Goal: Task Accomplishment & Management: Use online tool/utility

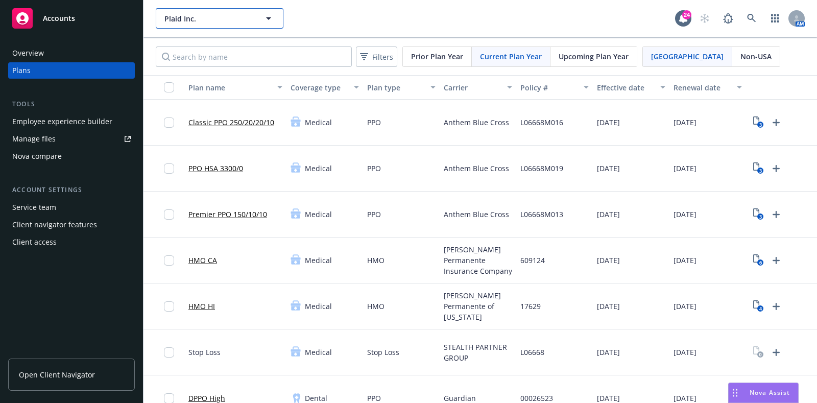
click at [245, 16] on span "Plaid Inc." at bounding box center [208, 18] width 88 height 11
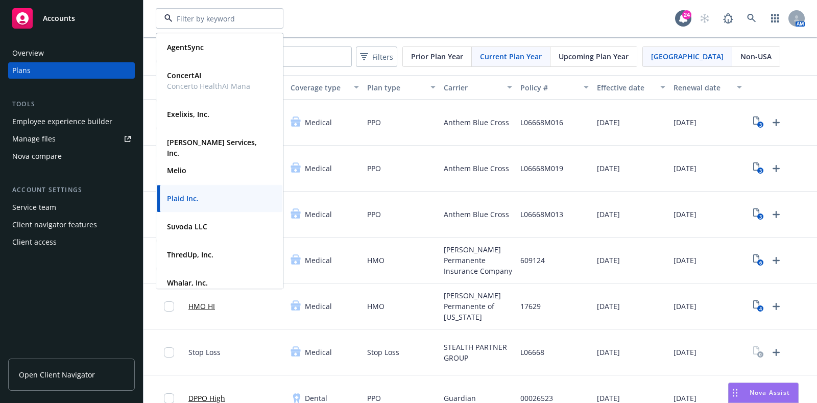
click at [245, 16] on input at bounding box center [218, 18] width 90 height 11
click at [445, 23] on div "AgentSync Type Commercial FEIN [US_EMPLOYER_IDENTIFICATION_NUMBER] ConcertAI Co…" at bounding box center [415, 18] width 519 height 20
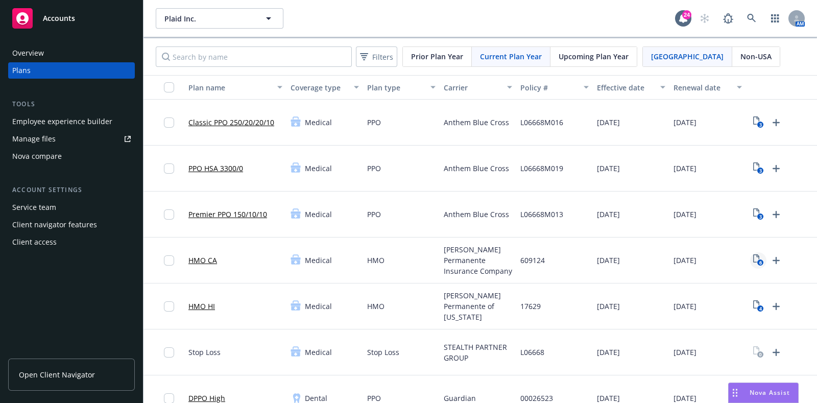
click at [758, 262] on text "6" at bounding box center [759, 262] width 3 height 7
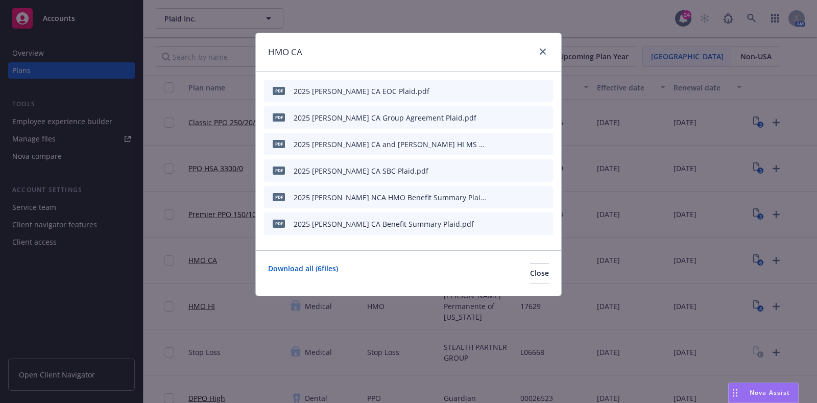
click at [531, 145] on icon "preview file" at bounding box center [526, 143] width 9 height 7
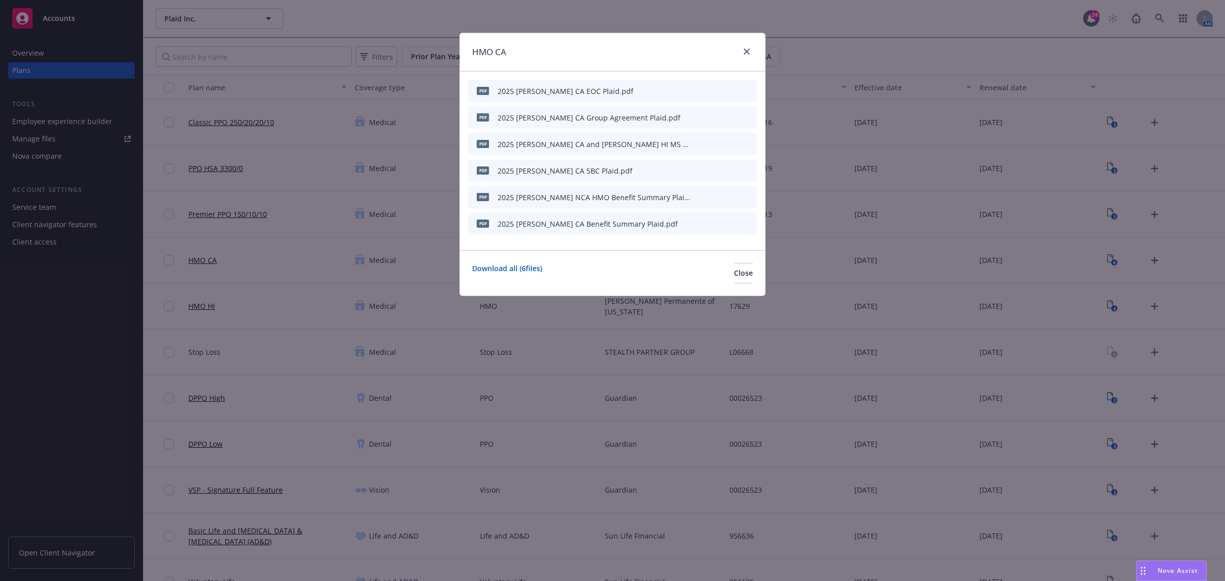
click at [735, 89] on icon "preview file" at bounding box center [730, 90] width 9 height 7
click at [754, 52] on div "HMO CA" at bounding box center [612, 52] width 305 height 38
click at [746, 50] on icon "close" at bounding box center [747, 51] width 6 height 6
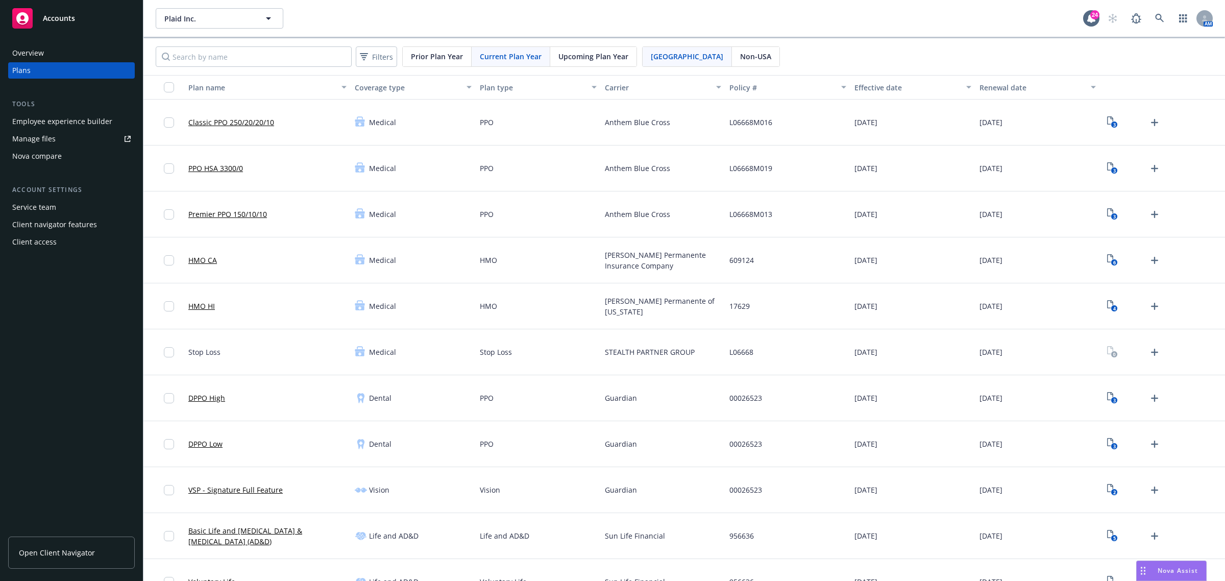
click at [518, 60] on span "Current Plan Year" at bounding box center [511, 56] width 62 height 11
click at [816, 260] on text "6" at bounding box center [1114, 262] width 3 height 7
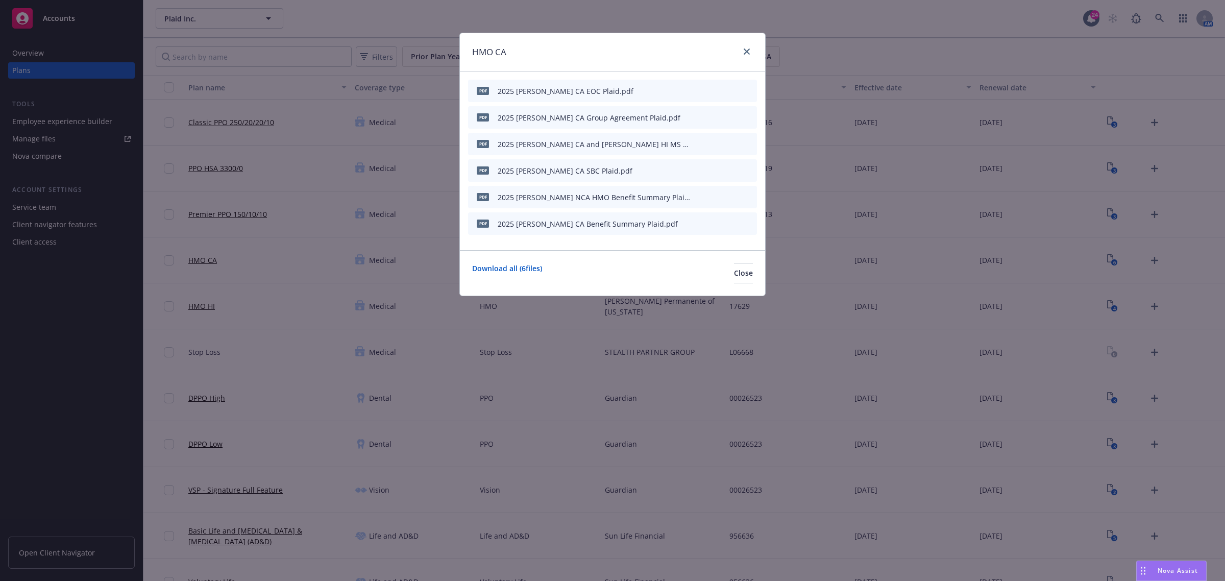
click at [729, 226] on button at bounding box center [731, 223] width 9 height 11
click at [729, 225] on icon "preview file" at bounding box center [730, 222] width 9 height 7
click at [731, 197] on icon "preview file" at bounding box center [730, 196] width 9 height 7
click at [728, 225] on icon "preview file" at bounding box center [730, 222] width 9 height 7
click at [728, 143] on icon "preview file" at bounding box center [730, 143] width 9 height 7
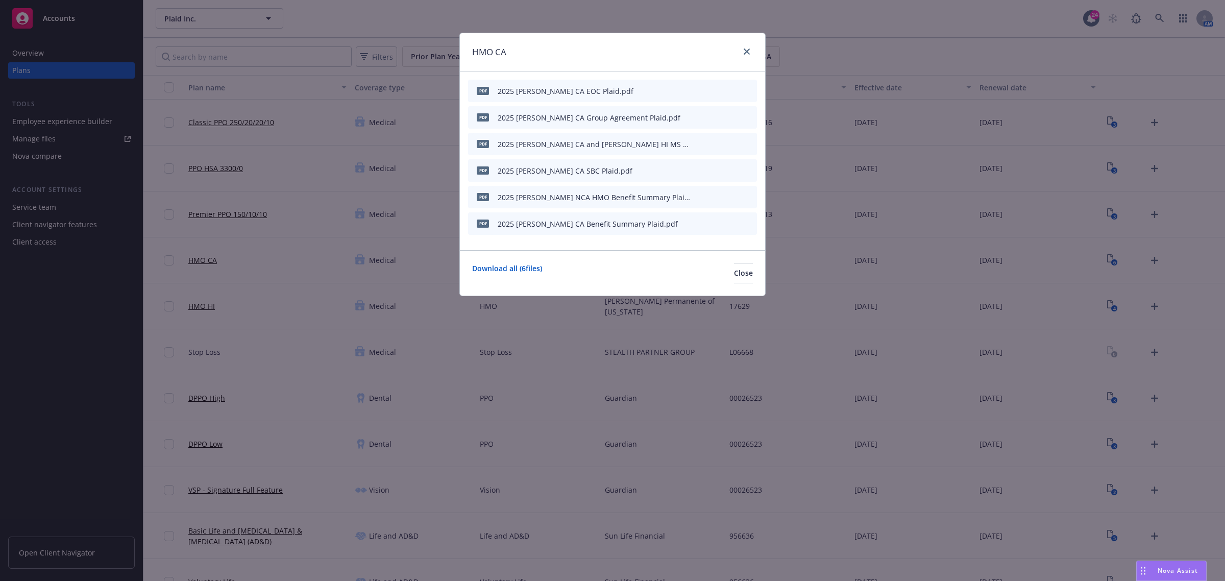
click at [730, 91] on icon "preview file" at bounding box center [730, 90] width 9 height 7
click at [729, 91] on icon "preview file" at bounding box center [730, 90] width 9 height 7
click at [750, 58] on div at bounding box center [745, 51] width 16 height 13
click at [750, 55] on link "close" at bounding box center [747, 51] width 12 height 12
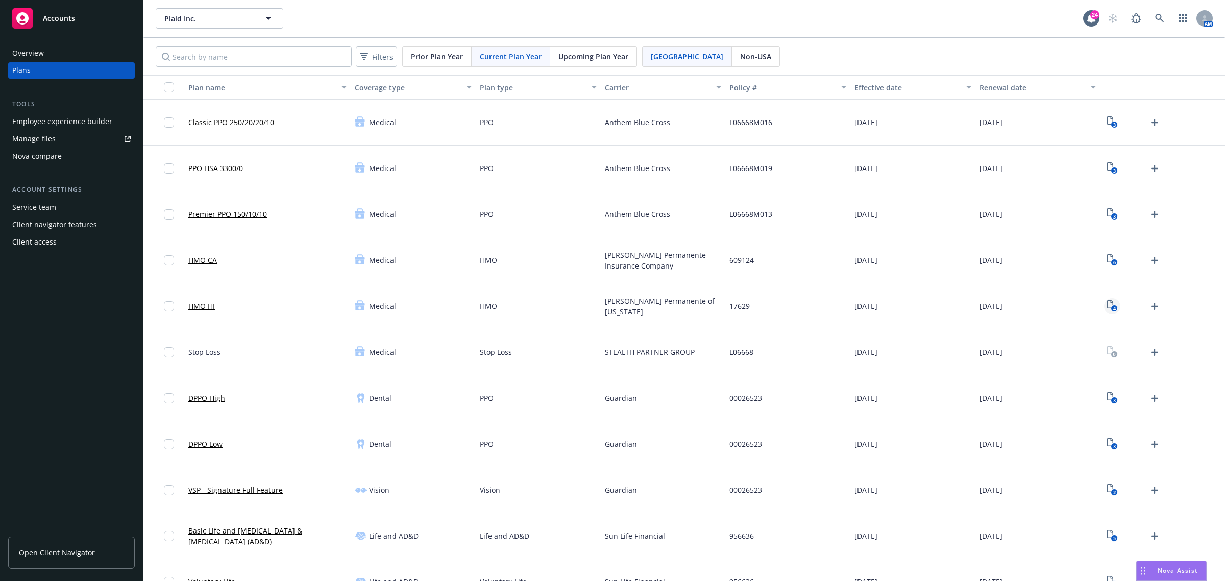
click at [816, 308] on text "4" at bounding box center [1114, 308] width 3 height 7
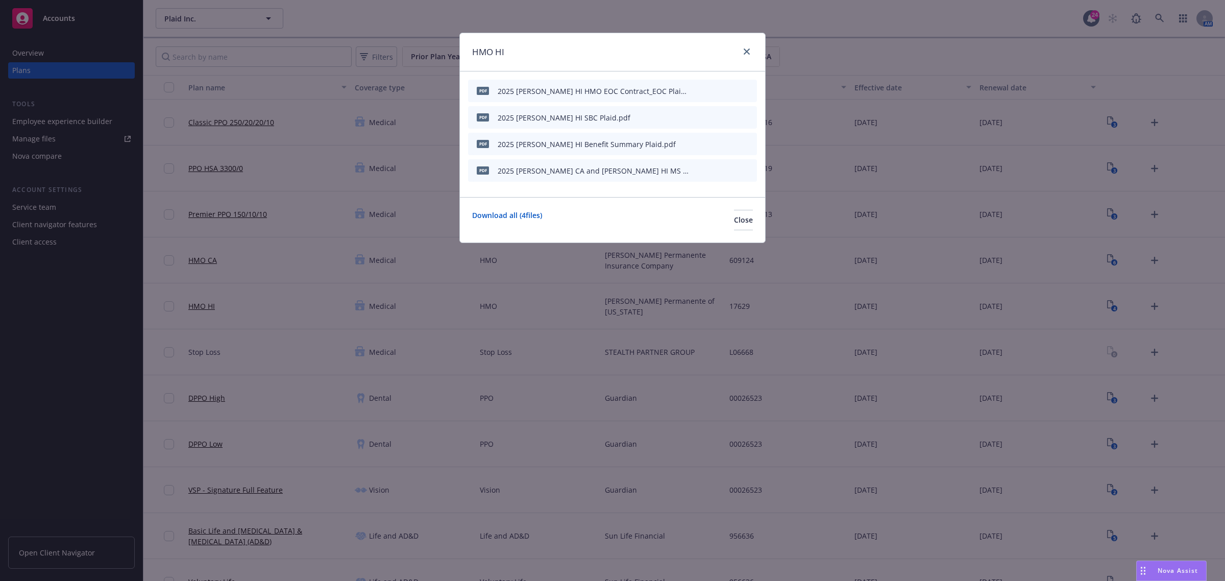
click at [732, 90] on icon "preview file" at bounding box center [730, 90] width 9 height 7
click at [744, 52] on icon "close" at bounding box center [747, 51] width 6 height 6
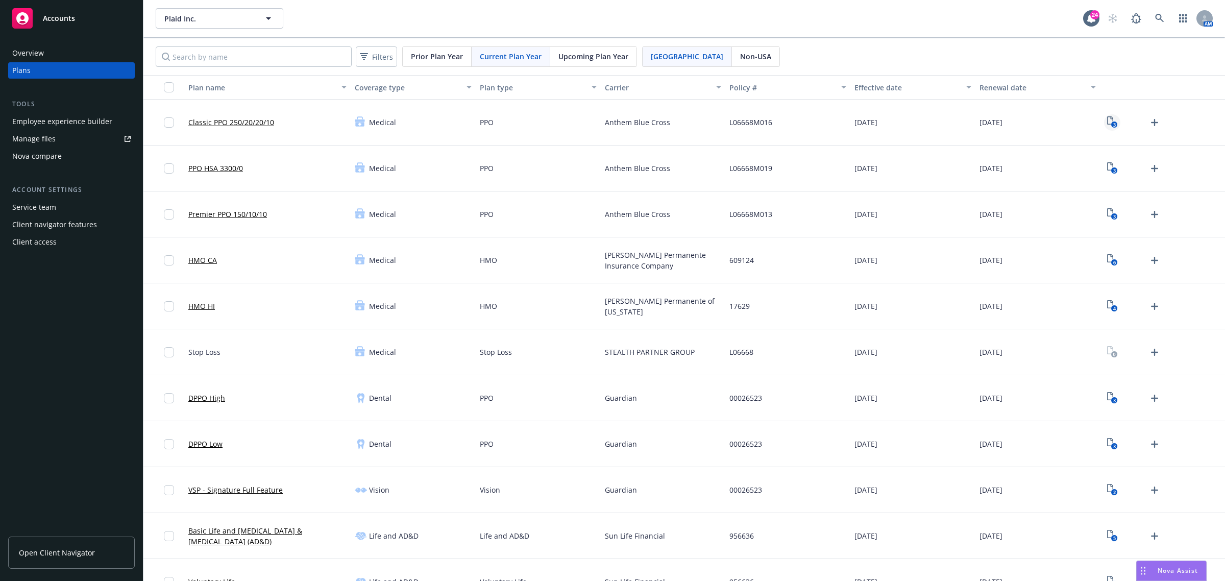
click at [816, 120] on icon "View Plan Documents" at bounding box center [1110, 120] width 6 height 8
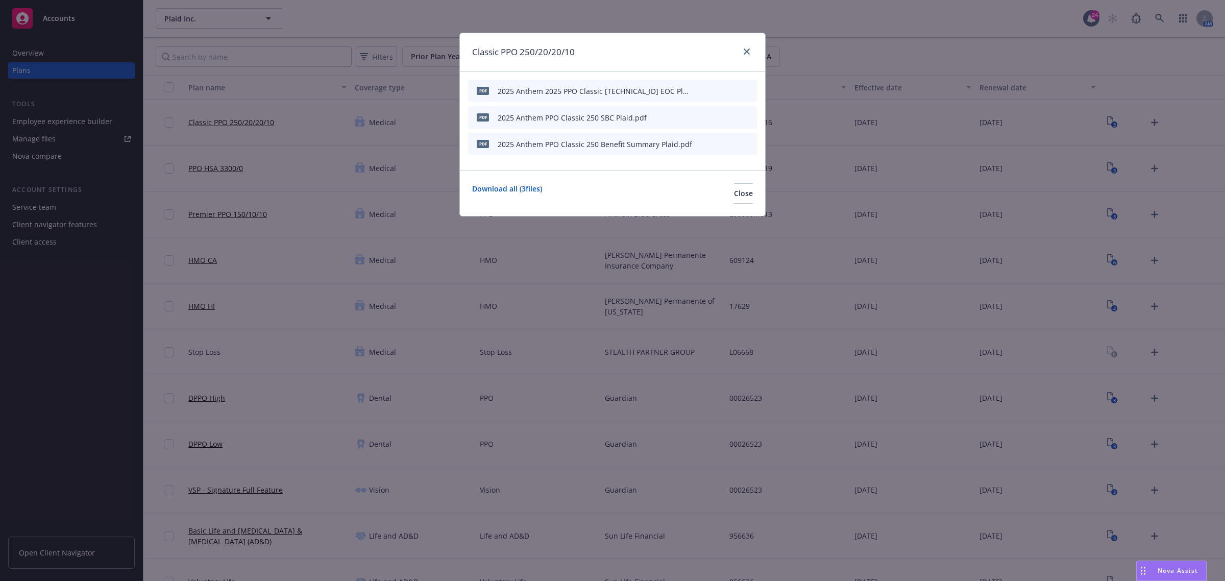
click at [733, 87] on icon "preview file" at bounding box center [730, 90] width 9 height 7
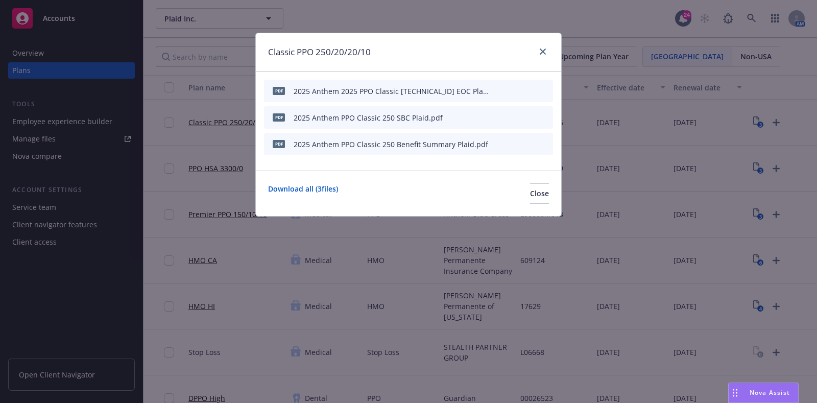
click at [751, 393] on span "Nova Assist" at bounding box center [769, 392] width 40 height 9
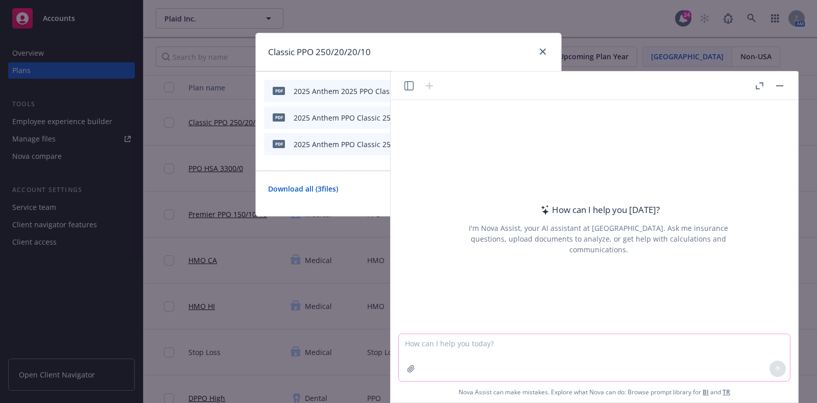
click at [470, 350] on textarea at bounding box center [594, 357] width 391 height 47
paste textarea "• Here is a help article that outlines Forma e-mail matrices and which communic…"
type textarea "reword - • Here is a help article that outlines Forma e-mail matrices and which…"
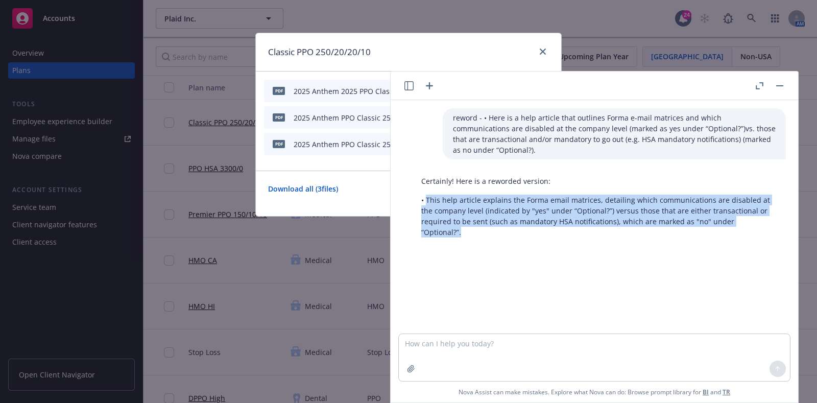
drag, startPoint x: 768, startPoint y: 222, endPoint x: 425, endPoint y: 198, distance: 343.3
click at [425, 198] on div "Certainly! Here is a reworded version: • This help article explains the Forma e…" at bounding box center [598, 206] width 375 height 70
copy p "This help article explains the Forma email matrices, detailing which communicat…"
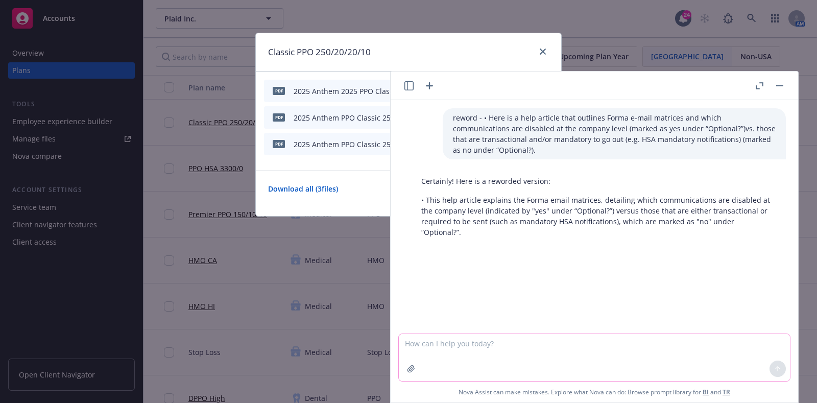
click at [507, 347] on textarea at bounding box center [594, 357] width 391 height 47
paste textarea "• At this time, they do not have a formal catalog of emails that are sent out t…"
type textarea "reword - • At this time, they do not have a formal catalog of emails that are s…"
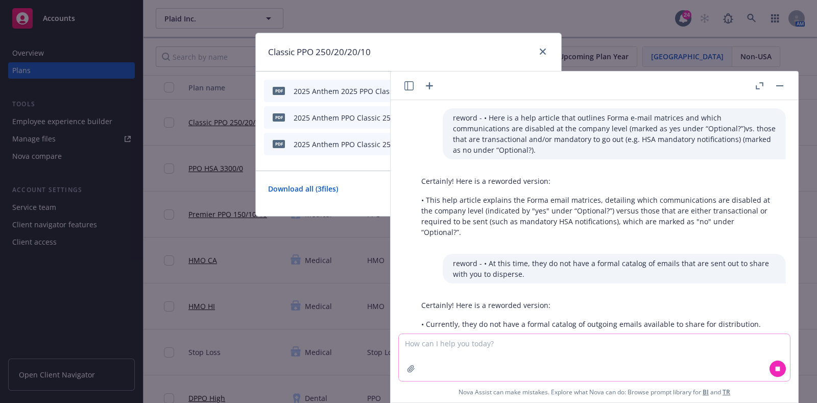
scroll to position [13, 0]
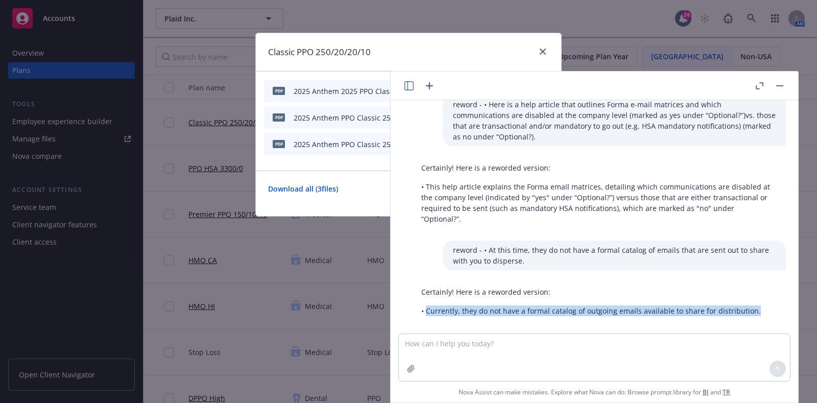
drag, startPoint x: 753, startPoint y: 302, endPoint x: 426, endPoint y: 299, distance: 326.7
click at [426, 299] on div "Certainly! Here is a reworded version: • Currently, they do not have a formal c…" at bounding box center [591, 301] width 360 height 38
copy p "Currently, they do not have a formal catalog of outgoing emails available to sh…"
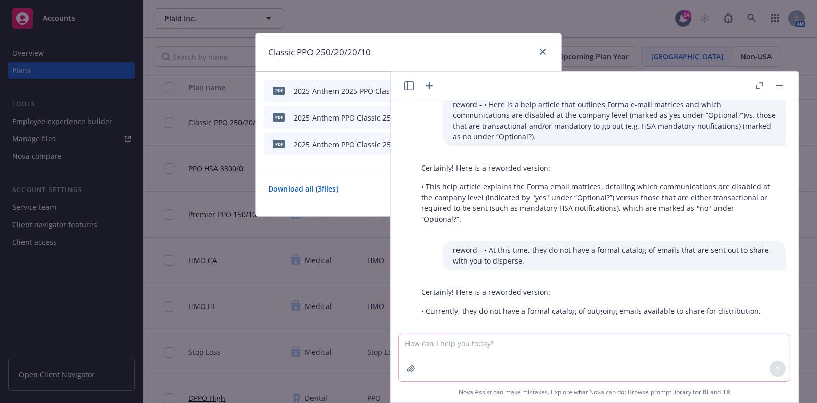
click at [536, 347] on textarea at bounding box center [594, 357] width 391 height 47
paste textarea "• Also sharing a presentation on the e-mails that are dispersed and additional …"
type textarea "reword - • Also sharing a presentation on the e-mails that are dispersed and ad…"
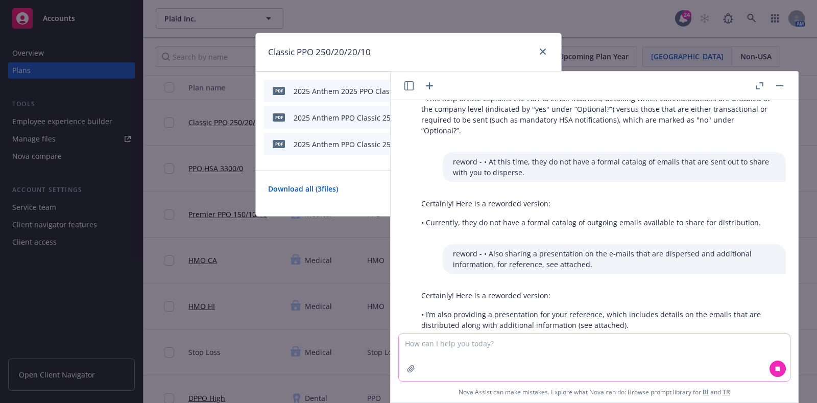
scroll to position [116, 0]
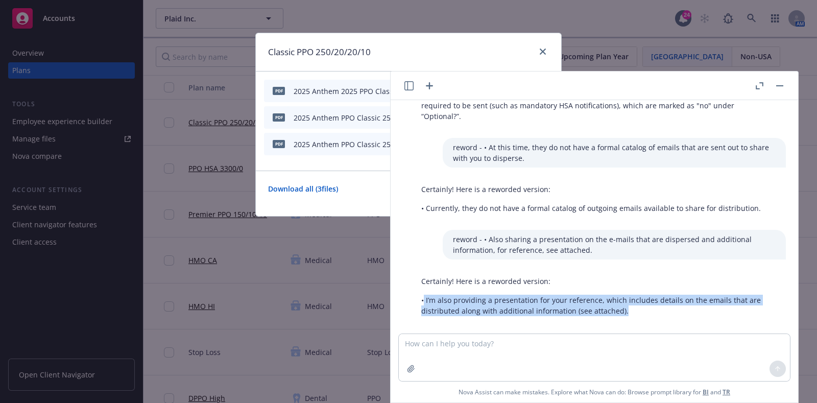
drag, startPoint x: 621, startPoint y: 298, endPoint x: 424, endPoint y: 292, distance: 197.1
click at [424, 295] on p "• I’m also providing a presentation for your reference, which includes details …" at bounding box center [598, 305] width 354 height 21
copy p "I’m also providing a presentation for your reference, which includes details on…"
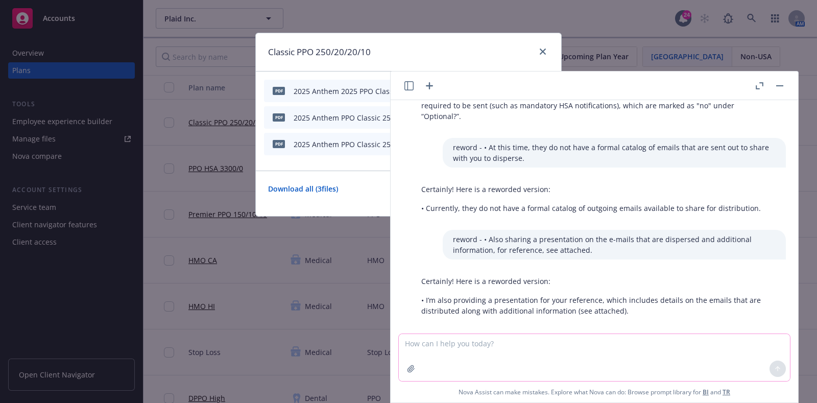
click at [473, 356] on textarea at bounding box center [594, 357] width 391 height 47
paste textarea "• Communications are disabled. Below are communications that would be sent out …"
type textarea "reword - • Communications are disabled. Below are communications that would be …"
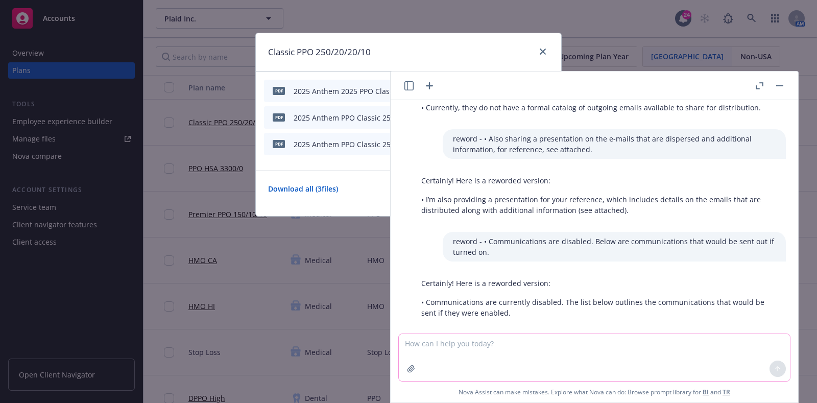
scroll to position [218, 0]
click at [514, 301] on p "• Communications are currently disabled. The list below outlines the communicat…" at bounding box center [598, 305] width 354 height 21
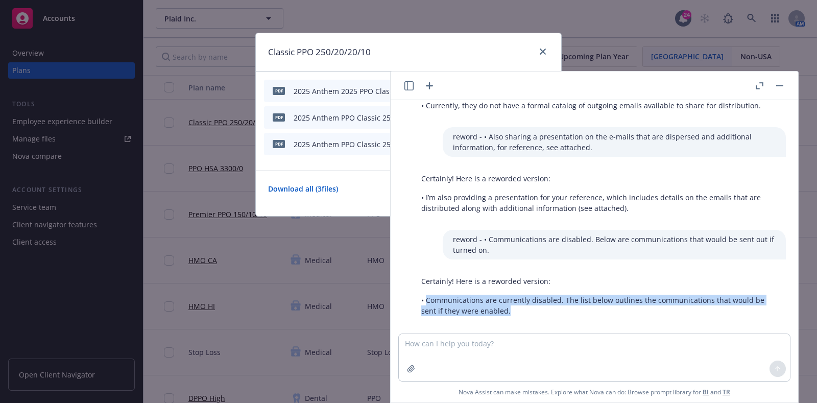
drag, startPoint x: 521, startPoint y: 301, endPoint x: 426, endPoint y: 291, distance: 95.5
click at [426, 295] on p "• Communications are currently disabled. The list below outlines the communicat…" at bounding box center [598, 305] width 354 height 21
copy p "Communications are currently disabled. The list below outlines the communicatio…"
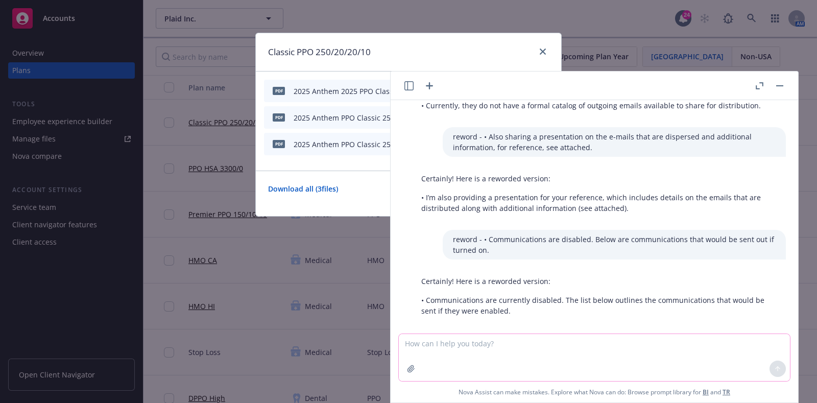
click at [500, 340] on textarea at bounding box center [594, 357] width 391 height 47
paste textarea "o Communications sent to members that are utilizing the benefit, content varies…"
type textarea "reword - o Communications sent to members that are utilizing the benefit, conte…"
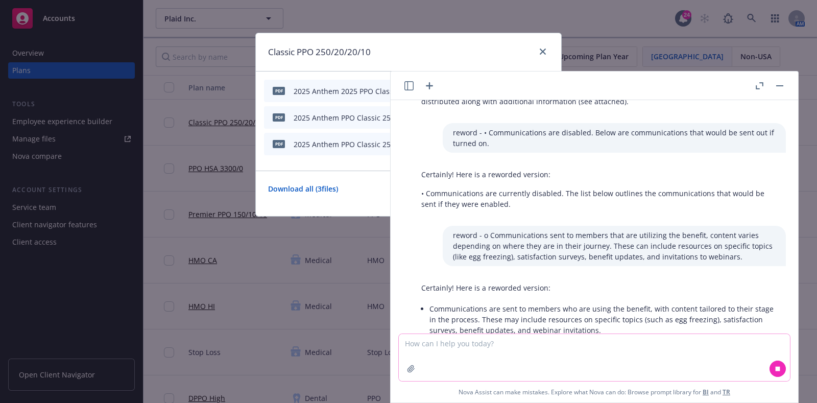
scroll to position [347, 0]
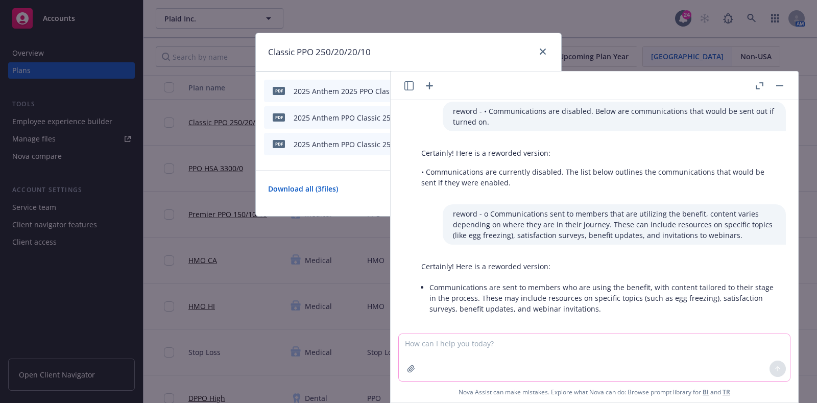
click at [467, 349] on textarea at bounding box center [594, 357] width 391 height 47
paste textarea "Hope you’re well! Per previous conversation, vendor communications were request…"
type textarea "reword - Hope you’re well! Per previous conversation, vendor communications wer…"
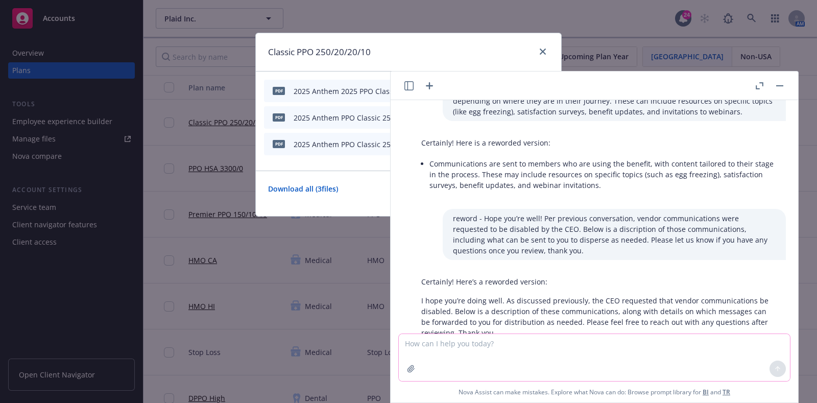
scroll to position [492, 0]
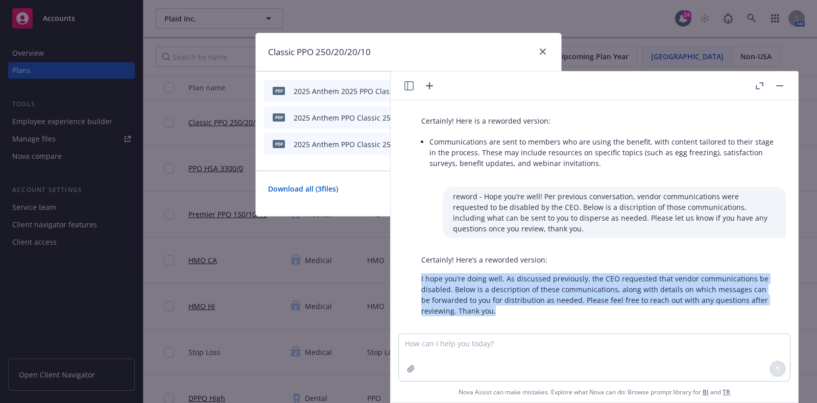
drag, startPoint x: 514, startPoint y: 296, endPoint x: 408, endPoint y: 264, distance: 111.4
click at [408, 264] on div "Certainly! Here’s a reworded version: I hope you’re doing well. As discussed pr…" at bounding box center [598, 285] width 391 height 70
copy p "I hope you’re doing well. As discussed previously, the CEO requested that vendo…"
